Goal: Transaction & Acquisition: Purchase product/service

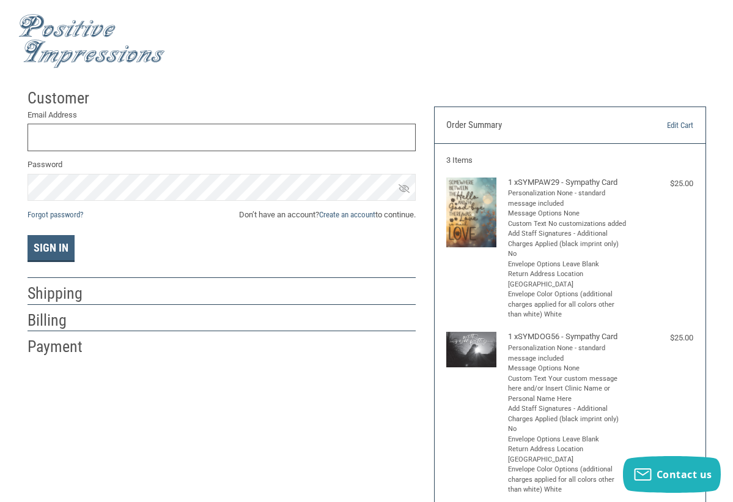
type input "[EMAIL_ADDRESS][DOMAIN_NAME]"
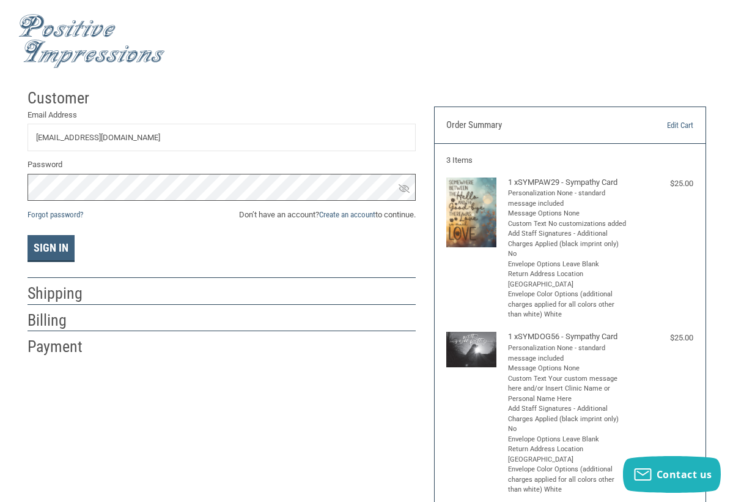
click at [50, 247] on button "Sign In" at bounding box center [51, 248] width 47 height 27
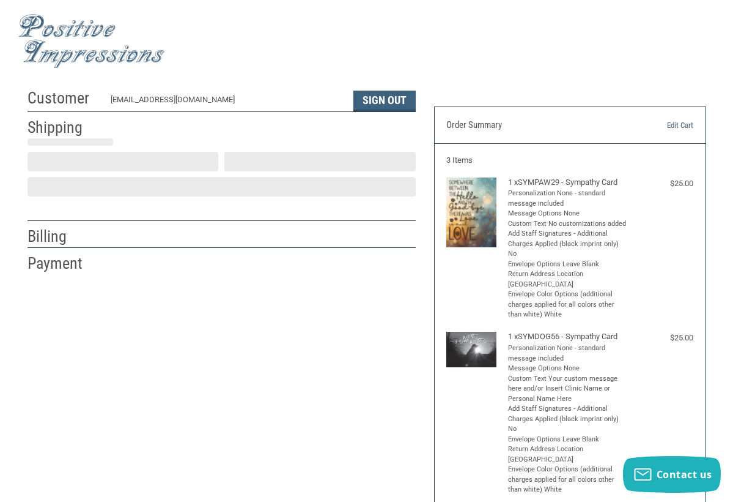
scroll to position [11, 0]
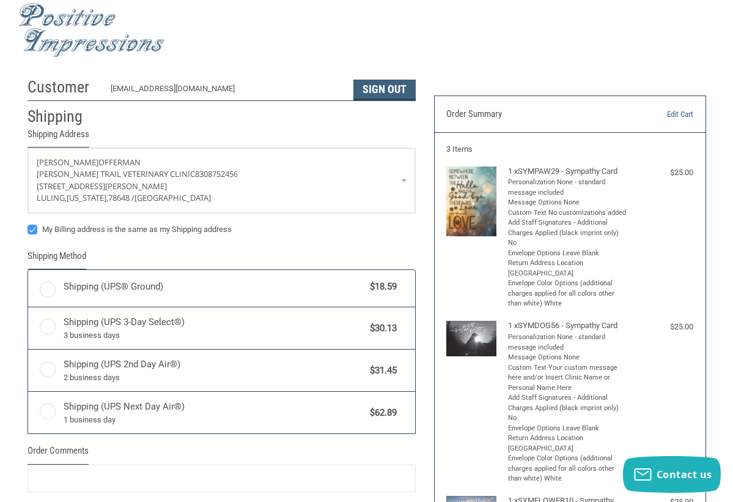
radio input "true"
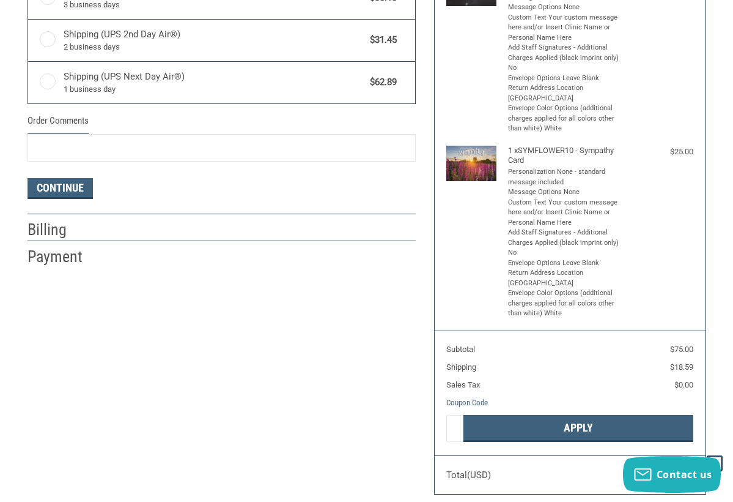
scroll to position [387, 0]
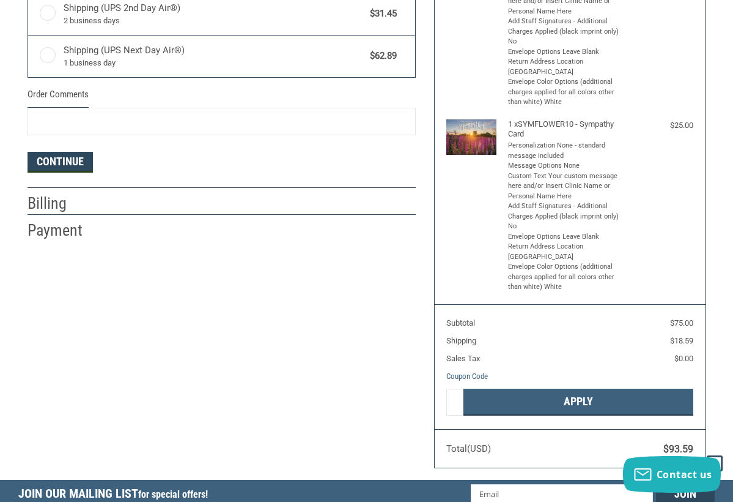
click at [71, 160] on button "Continue" at bounding box center [60, 162] width 65 height 21
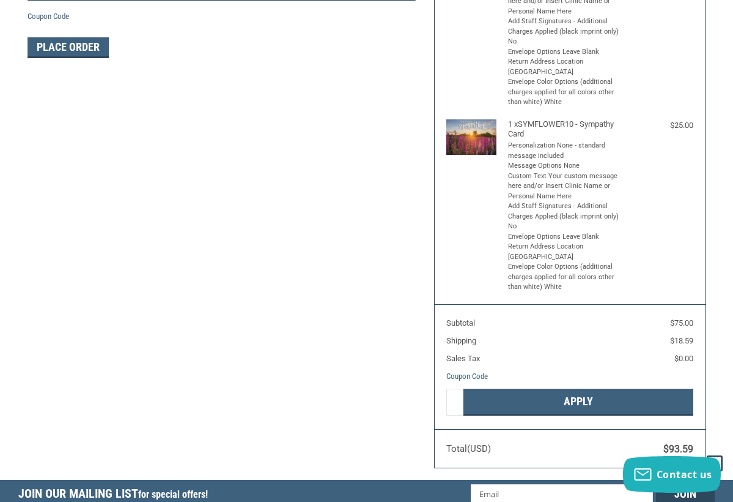
scroll to position [191, 0]
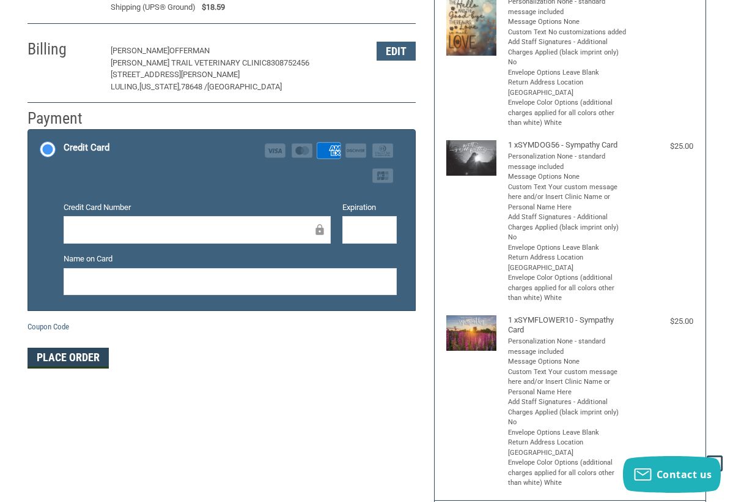
click at [77, 353] on button "Place Order" at bounding box center [68, 357] width 81 height 21
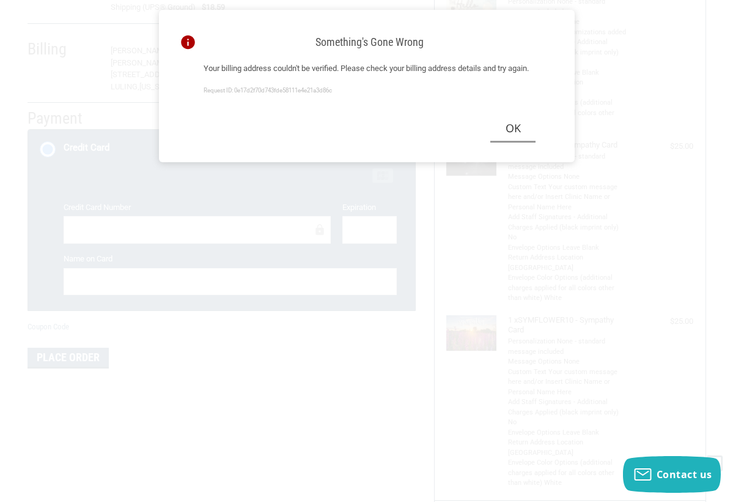
click at [517, 136] on button "Ok" at bounding box center [513, 129] width 45 height 28
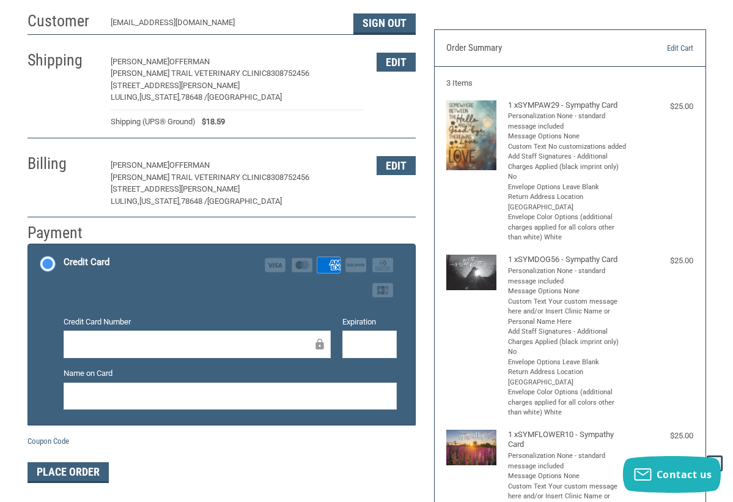
scroll to position [75, 0]
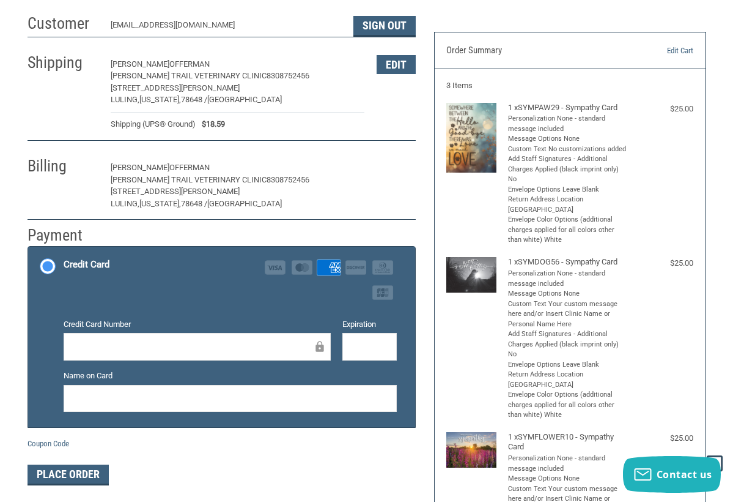
click at [401, 165] on button "Edit" at bounding box center [396, 167] width 39 height 19
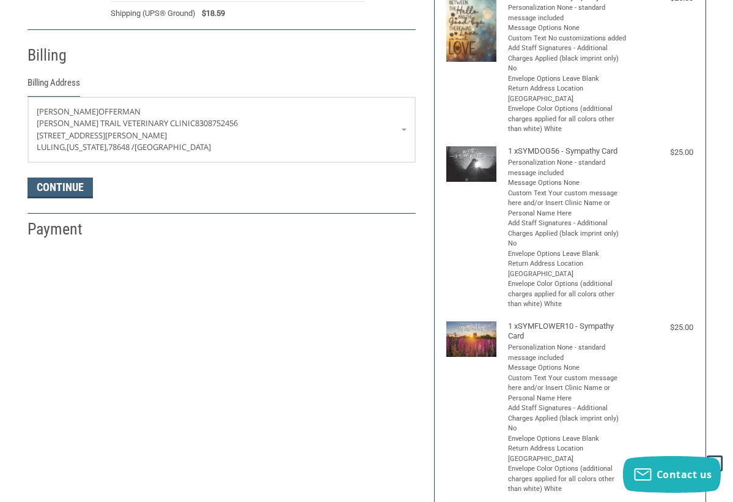
scroll to position [214, 0]
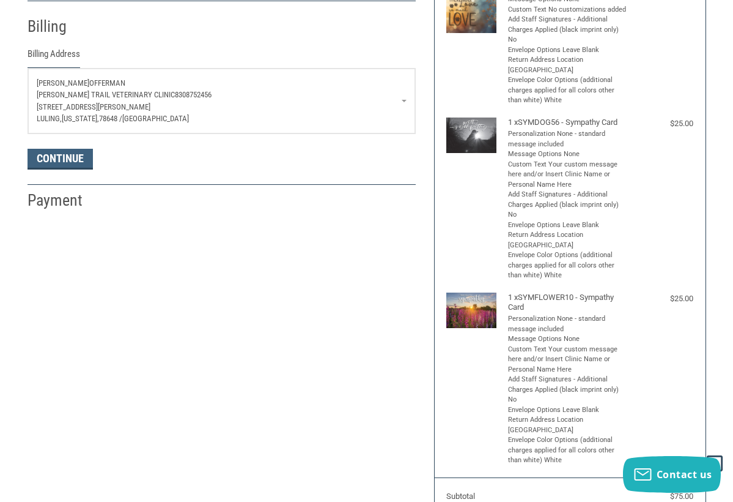
click at [401, 103] on p "[STREET_ADDRESS][PERSON_NAME]" at bounding box center [222, 107] width 370 height 12
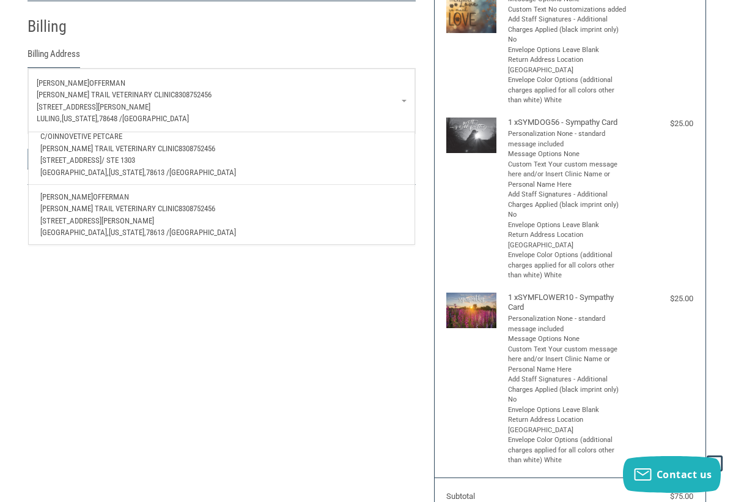
scroll to position [92, 0]
click at [372, 267] on div "Customer [EMAIL_ADDRESS][DOMAIN_NAME] Sign Out Shipping [PERSON_NAME] [PERSON_N…" at bounding box center [367, 261] width 716 height 784
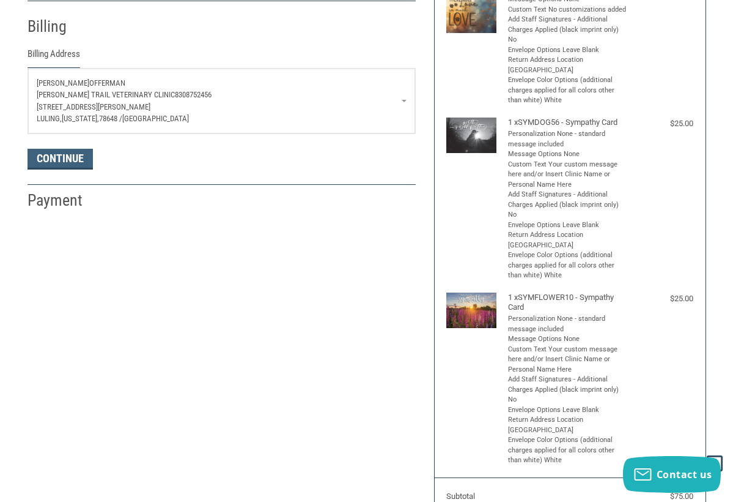
click at [404, 98] on link "[PERSON_NAME] [PERSON_NAME][GEOGRAPHIC_DATA] 8308752456 [STREET_ADDRESS][PERSON…" at bounding box center [221, 101] width 387 height 65
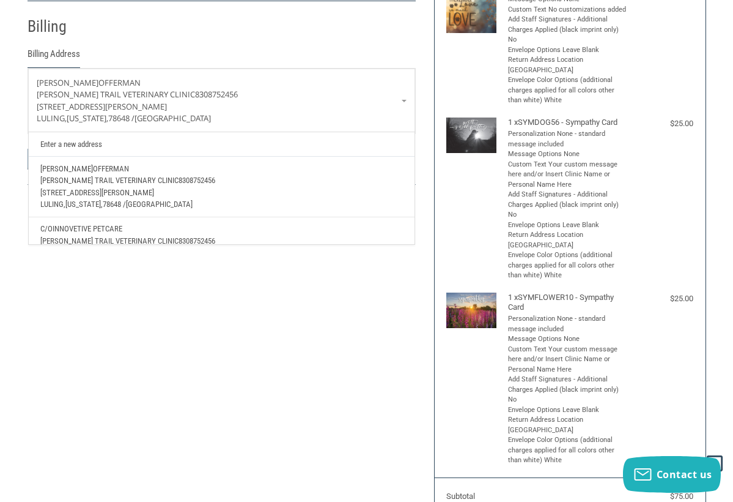
scroll to position [0, 0]
click at [75, 143] on link "Enter a new address" at bounding box center [221, 144] width 374 height 24
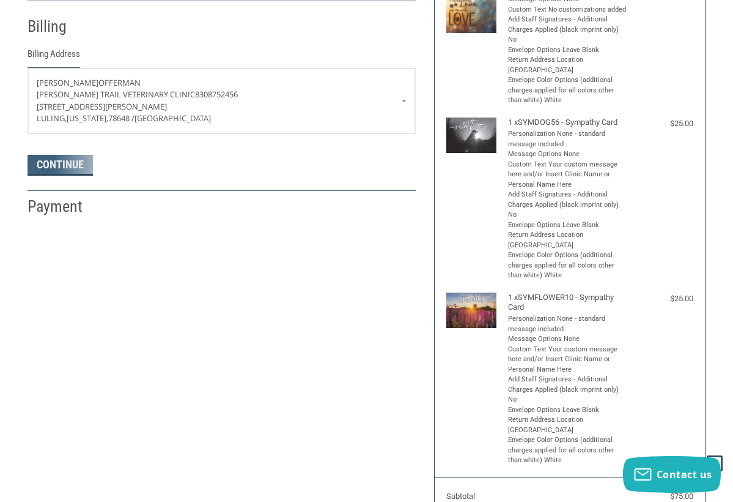
select select "US"
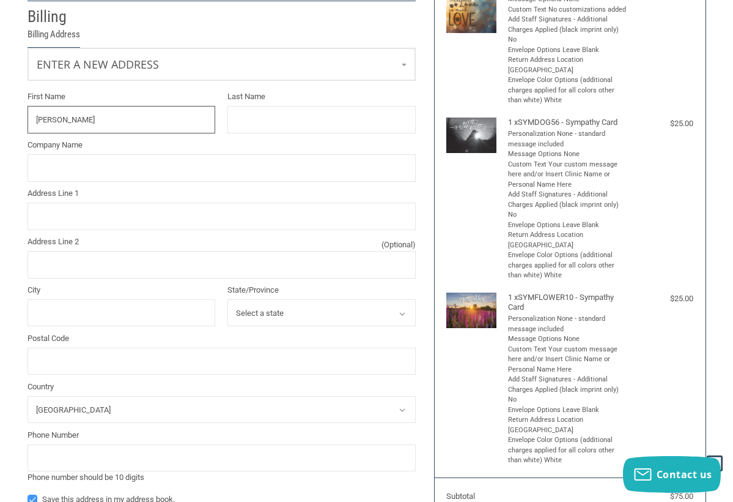
type input "[PERSON_NAME]"
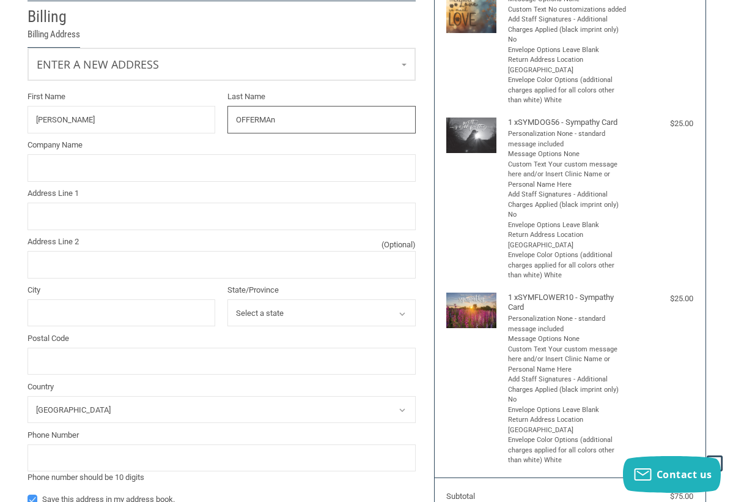
type input "OFFERMAN"
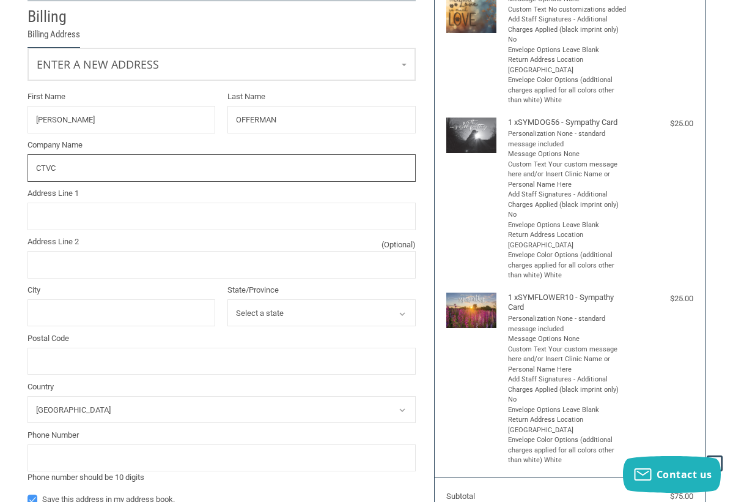
type input "CTVC"
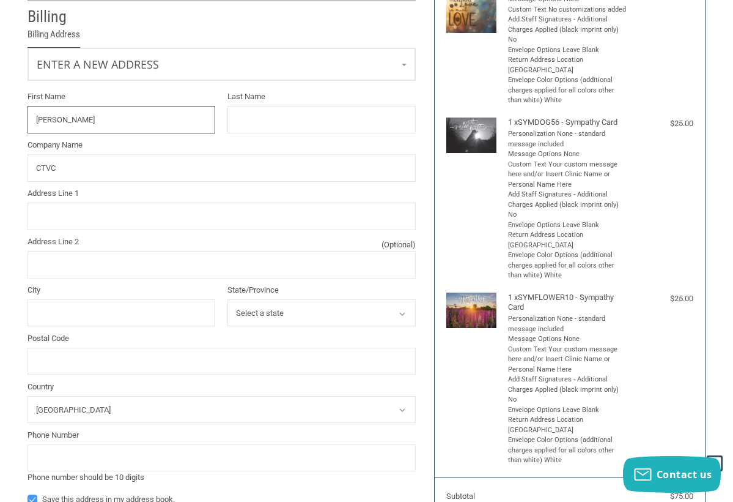
type input "[PERSON_NAME]"
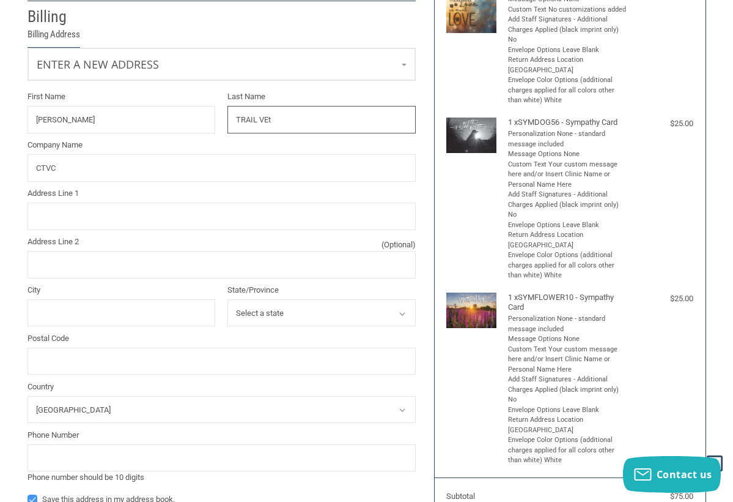
type input "TRAIL VET"
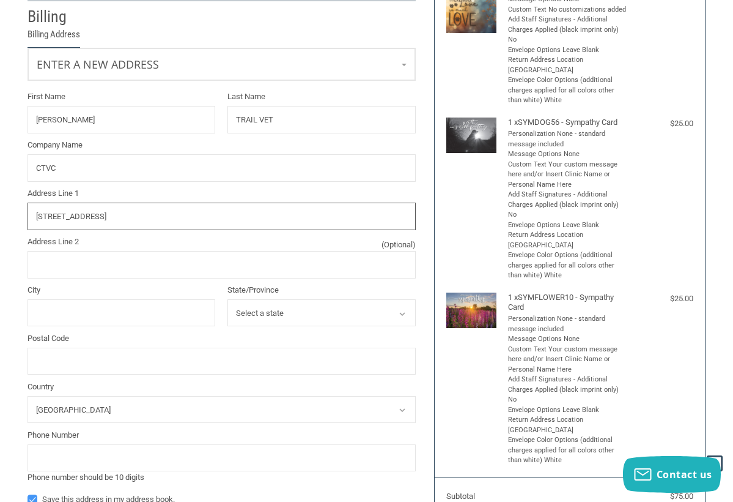
type input "[STREET_ADDRESS]"
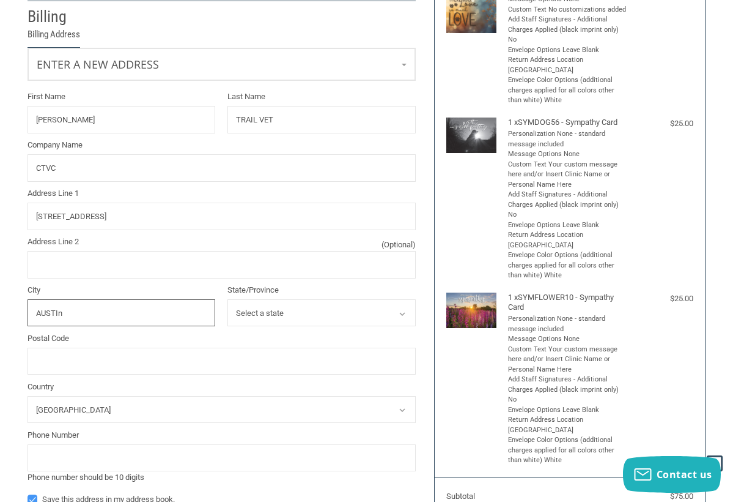
type input "AUSTIN"
select select "[GEOGRAPHIC_DATA]"
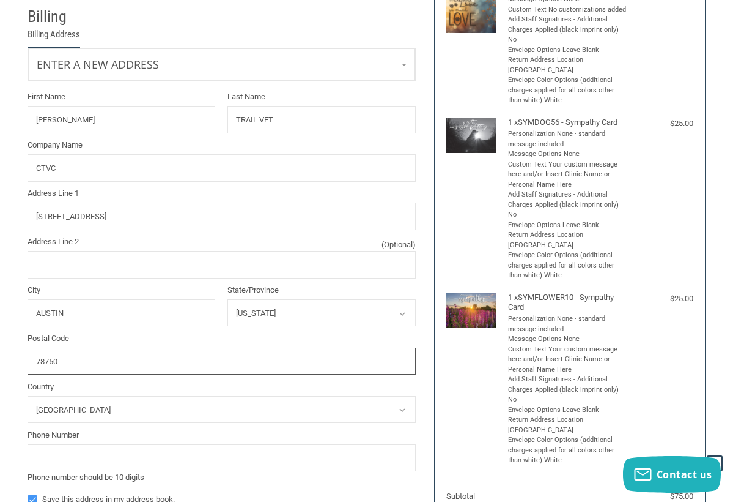
type input "78750"
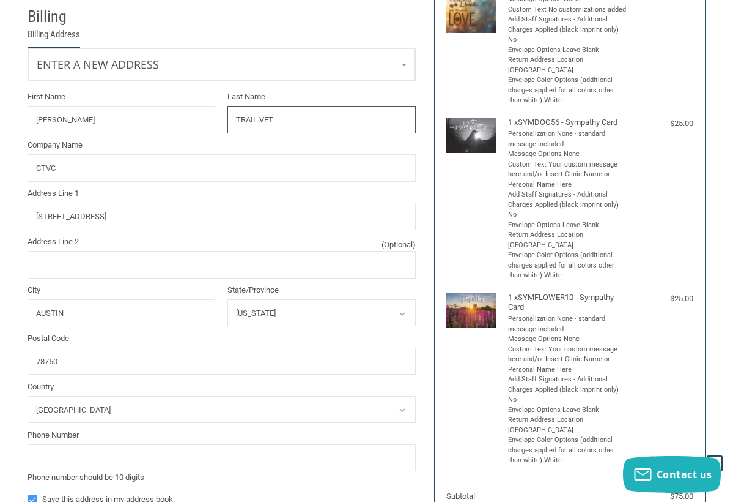
click at [306, 120] on input "TRAIL VET" at bounding box center [322, 120] width 188 height 28
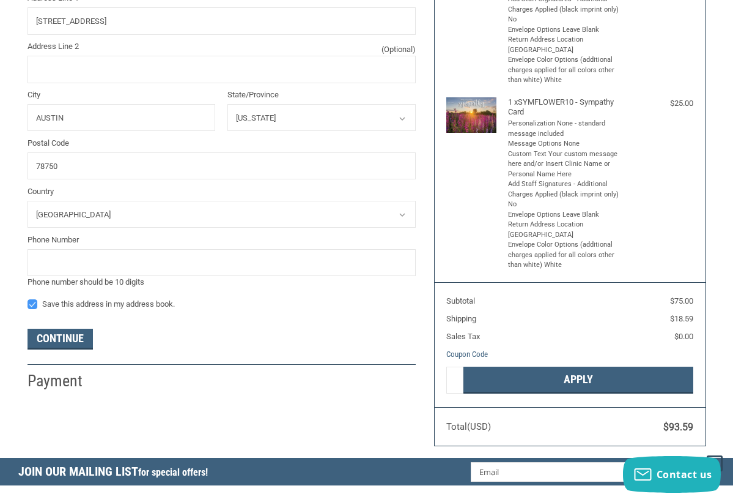
scroll to position [420, 0]
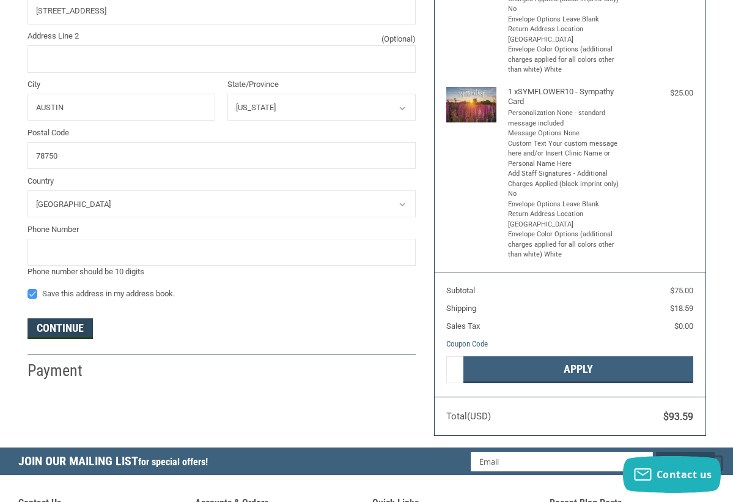
type input "TRAIL"
click at [56, 322] on button "Continue" at bounding box center [60, 328] width 65 height 21
type input "8308752456"
click at [68, 326] on button "Continue" at bounding box center [60, 328] width 65 height 21
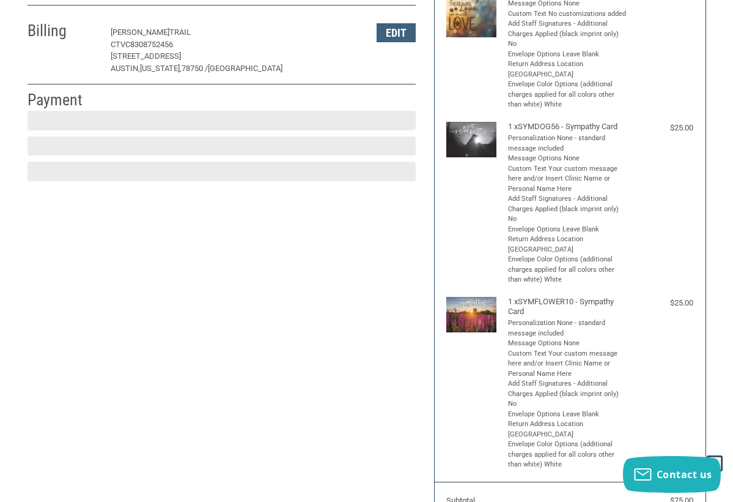
scroll to position [191, 0]
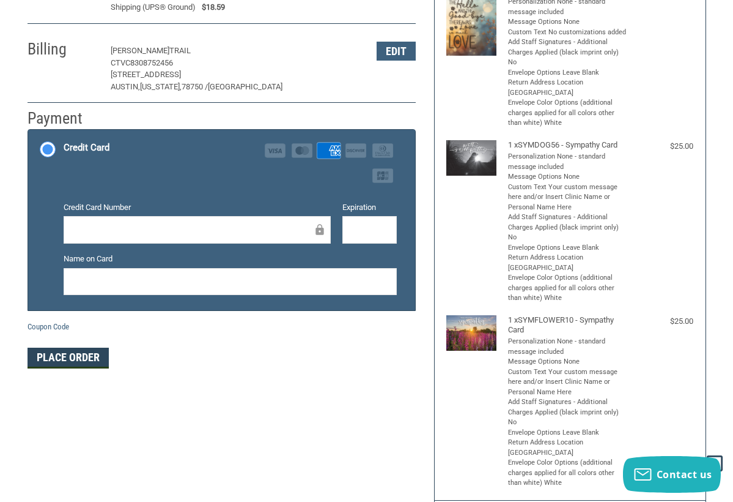
click at [80, 354] on button "Place Order" at bounding box center [68, 357] width 81 height 21
